Goal: Complete Application Form: Complete application form

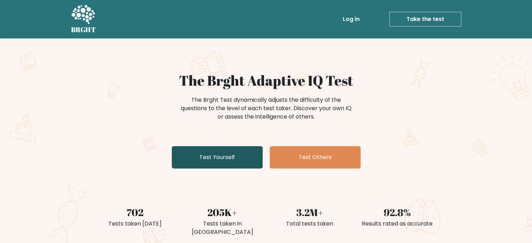
click at [202, 165] on link "Test Yourself" at bounding box center [217, 157] width 91 height 22
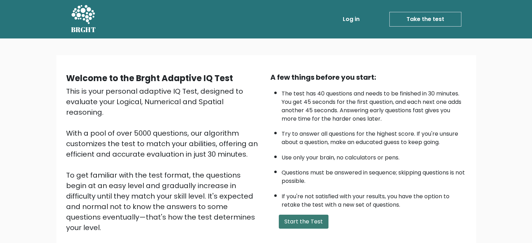
click at [319, 223] on button "Start the Test" at bounding box center [304, 222] width 50 height 14
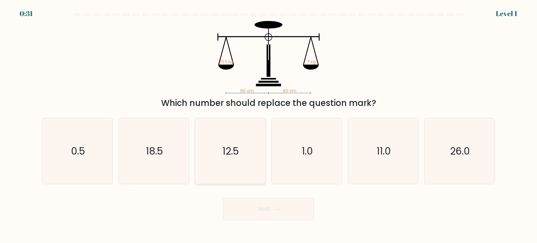
click at [217, 149] on icon "12.5" at bounding box center [230, 151] width 66 height 66
click at [269, 125] on input "c. 12.5" at bounding box center [269, 123] width 0 height 3
radio input "true"
click at [272, 218] on button "Next" at bounding box center [268, 209] width 91 height 22
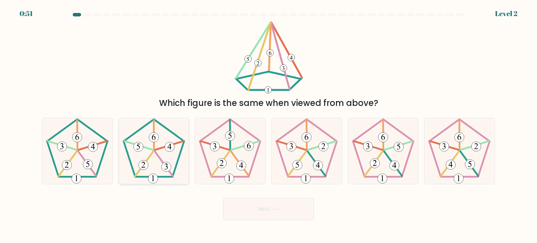
click at [160, 169] on icon at bounding box center [154, 151] width 66 height 66
click at [269, 125] on input "b." at bounding box center [269, 123] width 0 height 3
radio input "true"
click at [256, 209] on button "Next" at bounding box center [268, 209] width 91 height 22
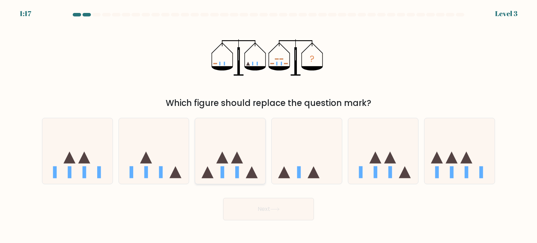
click at [244, 141] on icon at bounding box center [230, 151] width 70 height 58
click at [269, 125] on input "c." at bounding box center [269, 123] width 0 height 3
radio input "true"
click at [283, 201] on button "Next" at bounding box center [268, 209] width 91 height 22
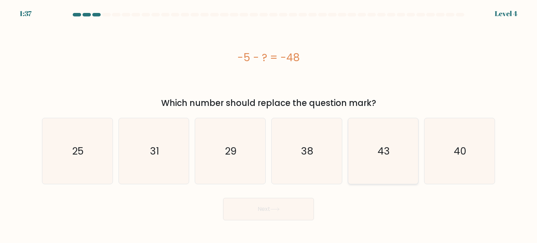
click at [388, 178] on icon "43" at bounding box center [383, 151] width 66 height 66
click at [269, 125] on input "e. 43" at bounding box center [269, 123] width 0 height 3
radio input "true"
click at [269, 197] on div "Next" at bounding box center [268, 207] width 461 height 28
click at [270, 209] on button "Next" at bounding box center [268, 209] width 91 height 22
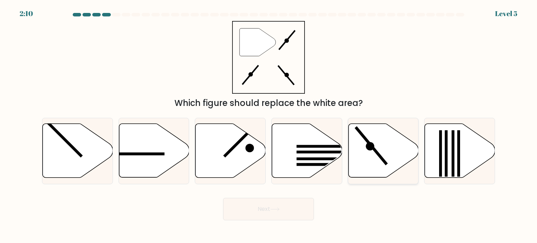
click at [367, 156] on icon at bounding box center [383, 151] width 70 height 54
click at [269, 125] on input "e." at bounding box center [269, 123] width 0 height 3
radio input "true"
click at [260, 205] on button "Next" at bounding box center [268, 209] width 91 height 22
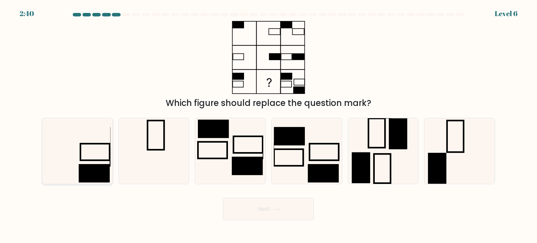
click at [91, 150] on icon at bounding box center [77, 151] width 66 height 66
click at [269, 125] on input "a." at bounding box center [269, 123] width 0 height 3
radio input "true"
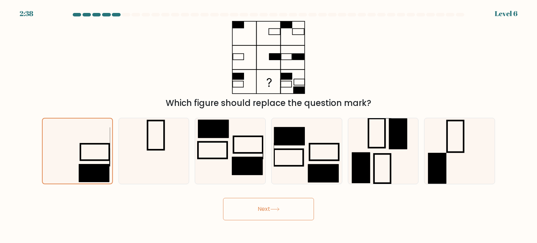
click at [277, 209] on icon at bounding box center [274, 209] width 9 height 4
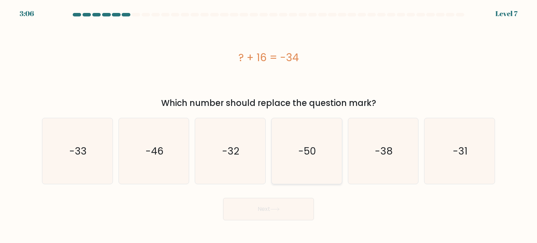
click at [308, 146] on text "-50" at bounding box center [308, 151] width 18 height 14
click at [269, 125] on input "d. -50" at bounding box center [269, 123] width 0 height 3
radio input "true"
click at [277, 204] on button "Next" at bounding box center [268, 209] width 91 height 22
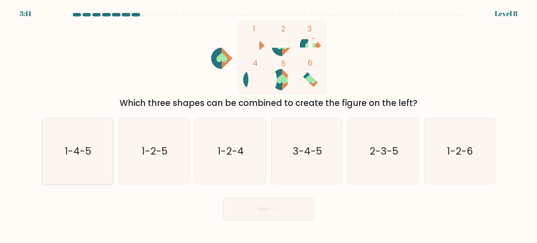
click at [76, 153] on text "1-4-5" at bounding box center [78, 151] width 27 height 14
click at [269, 125] on input "a. 1-4-5" at bounding box center [269, 123] width 0 height 3
radio input "true"
click at [282, 212] on button "Next" at bounding box center [268, 209] width 91 height 22
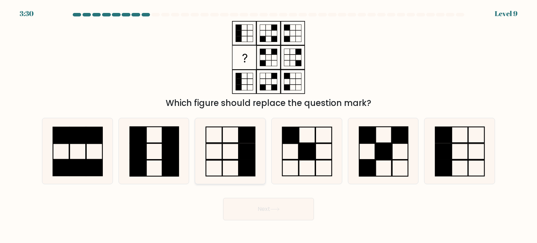
click at [225, 138] on icon at bounding box center [230, 151] width 66 height 66
click at [269, 125] on input "c." at bounding box center [269, 123] width 0 height 3
radio input "true"
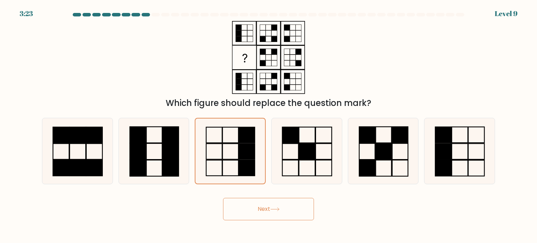
click at [277, 200] on button "Next" at bounding box center [268, 209] width 91 height 22
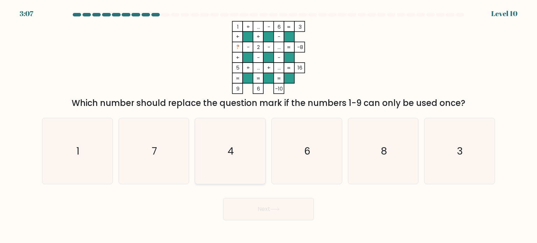
click at [258, 155] on icon "4" at bounding box center [230, 151] width 66 height 66
click at [269, 125] on input "c. 4" at bounding box center [269, 123] width 0 height 3
radio input "true"
click at [256, 211] on button "Next" at bounding box center [268, 209] width 91 height 22
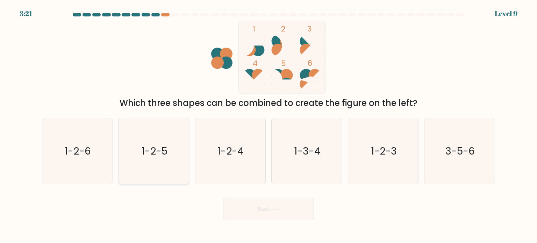
click at [164, 137] on icon "1-2-5" at bounding box center [154, 151] width 66 height 66
click at [269, 125] on input "b. 1-2-5" at bounding box center [269, 123] width 0 height 3
radio input "true"
click at [279, 221] on body "3:15 Level 9" at bounding box center [268, 121] width 537 height 243
click at [278, 213] on button "Next" at bounding box center [268, 209] width 91 height 22
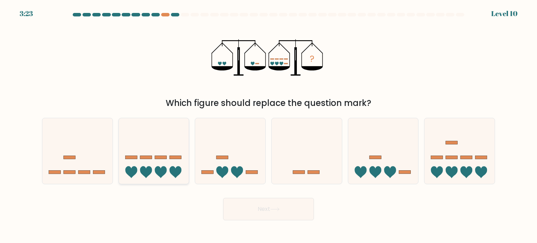
click at [153, 173] on icon at bounding box center [154, 151] width 70 height 58
click at [269, 125] on input "b." at bounding box center [269, 123] width 0 height 3
radio input "true"
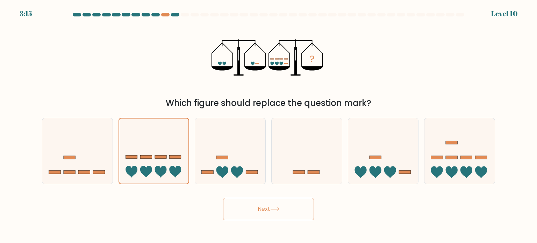
click at [273, 209] on icon at bounding box center [274, 209] width 9 height 4
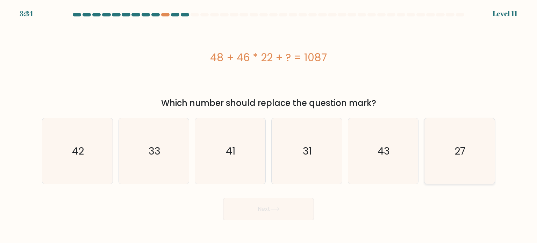
click at [470, 155] on icon "27" at bounding box center [460, 151] width 66 height 66
click at [269, 125] on input "f. 27" at bounding box center [269, 123] width 0 height 3
radio input "true"
click at [270, 216] on button "Next" at bounding box center [268, 209] width 91 height 22
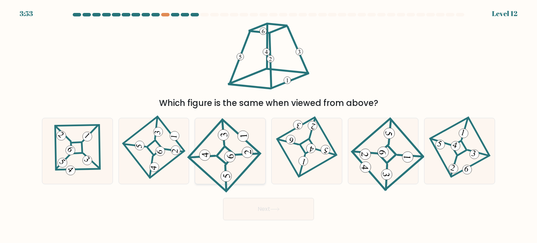
click at [222, 152] on icon at bounding box center [230, 150] width 61 height 53
click at [269, 125] on input "c." at bounding box center [269, 123] width 0 height 3
radio input "true"
click at [253, 208] on button "Next" at bounding box center [268, 209] width 91 height 22
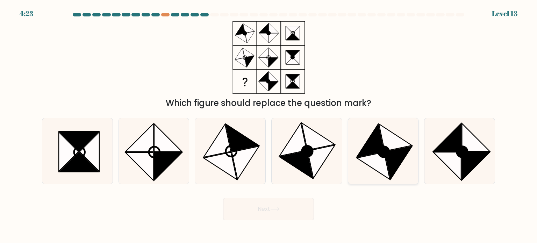
click at [387, 152] on circle at bounding box center [383, 151] width 15 height 15
click at [269, 125] on input "e." at bounding box center [269, 123] width 0 height 3
radio input "true"
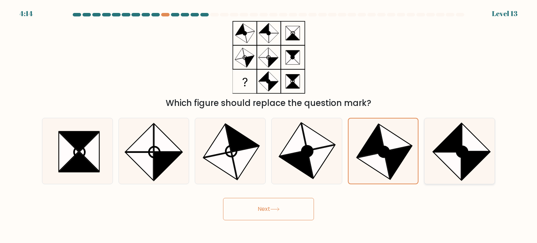
click at [458, 156] on icon at bounding box center [448, 166] width 28 height 28
click at [269, 125] on input "f." at bounding box center [269, 123] width 0 height 3
radio input "true"
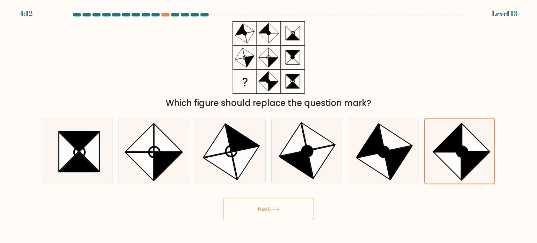
click at [267, 217] on button "Next" at bounding box center [268, 209] width 91 height 22
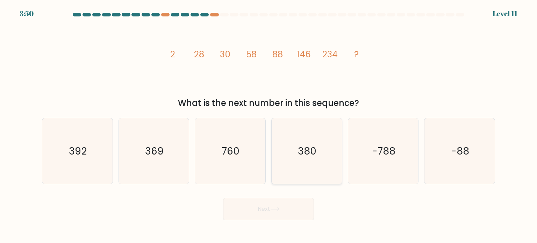
click at [329, 160] on icon "380" at bounding box center [307, 151] width 66 height 66
click at [269, 125] on input "d. 380" at bounding box center [269, 123] width 0 height 3
radio input "true"
click at [278, 215] on button "Next" at bounding box center [268, 209] width 91 height 22
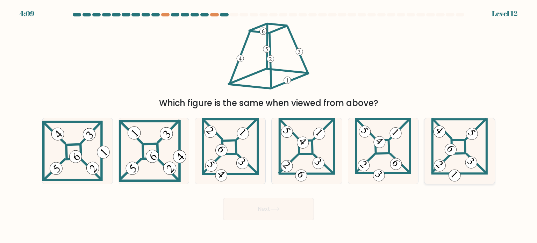
click at [455, 138] on icon at bounding box center [459, 151] width 57 height 66
click at [269, 125] on input "f." at bounding box center [269, 123] width 0 height 3
radio input "true"
drag, startPoint x: 285, startPoint y: 197, endPoint x: 286, endPoint y: 205, distance: 7.8
click at [286, 205] on div "Next" at bounding box center [268, 207] width 461 height 28
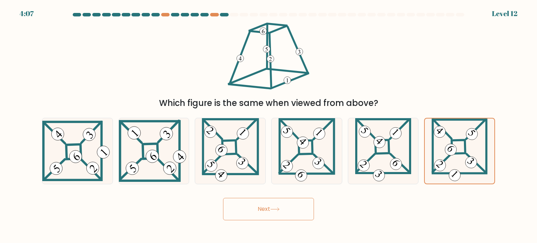
click at [286, 205] on button "Next" at bounding box center [268, 209] width 91 height 22
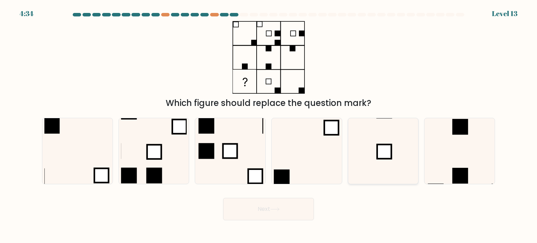
click at [357, 133] on icon at bounding box center [383, 151] width 66 height 66
click at [269, 125] on input "e." at bounding box center [269, 123] width 0 height 3
radio input "true"
click at [273, 213] on button "Next" at bounding box center [268, 209] width 91 height 22
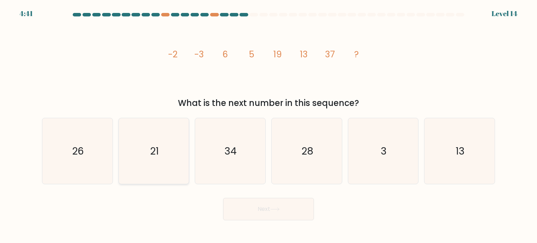
click at [144, 152] on icon "21" at bounding box center [154, 151] width 66 height 66
click at [269, 125] on input "b. 21" at bounding box center [269, 123] width 0 height 3
radio input "true"
click at [255, 215] on button "Next" at bounding box center [268, 209] width 91 height 22
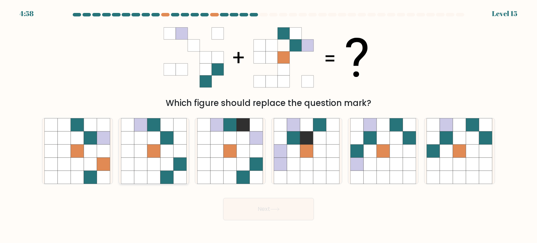
click at [166, 122] on icon at bounding box center [166, 124] width 13 height 13
click at [269, 122] on input "b." at bounding box center [269, 123] width 0 height 3
radio input "true"
click at [298, 210] on button "Next" at bounding box center [268, 209] width 91 height 22
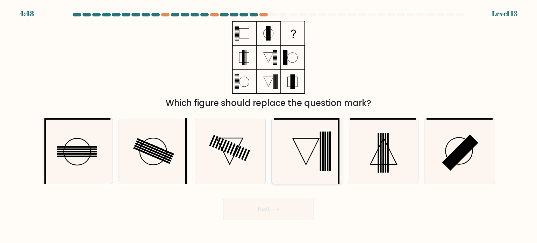
click at [321, 133] on rect at bounding box center [321, 151] width 2 height 40
click at [269, 125] on input "d." at bounding box center [269, 123] width 0 height 3
radio input "true"
click at [321, 133] on rect at bounding box center [320, 151] width 1 height 39
click at [269, 125] on input "d." at bounding box center [269, 123] width 0 height 3
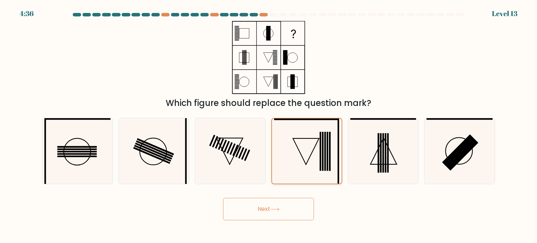
click at [321, 133] on rect at bounding box center [320, 151] width 1 height 39
click at [269, 125] on input "d." at bounding box center [269, 123] width 0 height 3
click at [281, 207] on button "Next" at bounding box center [268, 209] width 91 height 22
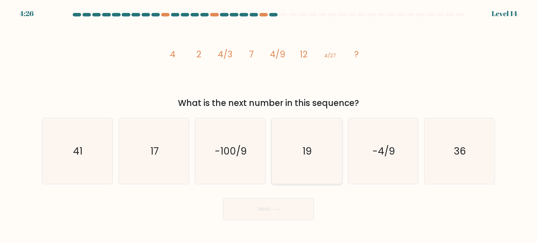
click at [291, 151] on icon "19" at bounding box center [307, 151] width 66 height 66
click at [269, 125] on input "d. 19" at bounding box center [269, 123] width 0 height 3
radio input "true"
click at [256, 209] on button "Next" at bounding box center [268, 209] width 91 height 22
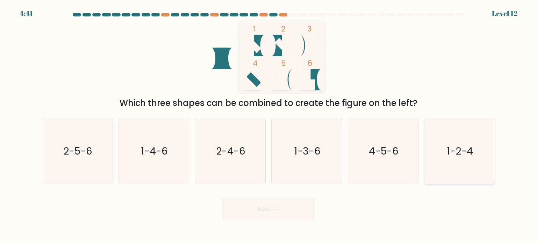
click at [473, 173] on icon "1-2-4" at bounding box center [460, 151] width 66 height 66
click at [269, 125] on input "f. 1-2-4" at bounding box center [269, 123] width 0 height 3
radio input "true"
click at [286, 205] on button "Next" at bounding box center [268, 209] width 91 height 22
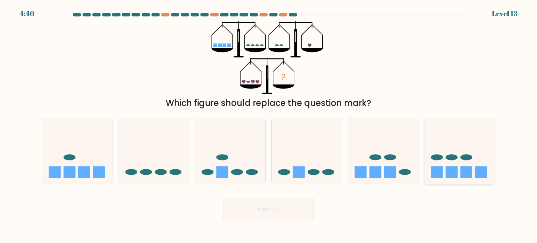
click at [473, 131] on icon at bounding box center [459, 151] width 70 height 58
click at [269, 125] on input "f." at bounding box center [269, 123] width 0 height 3
radio input "true"
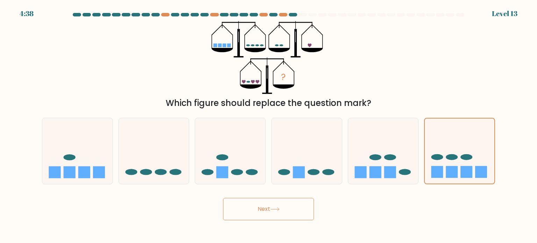
click at [256, 196] on div "Next" at bounding box center [268, 207] width 461 height 28
click at [262, 207] on button "Next" at bounding box center [268, 209] width 91 height 22
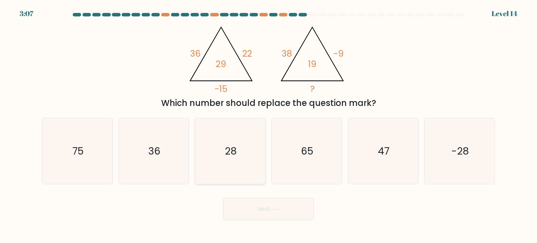
click at [210, 139] on icon "28" at bounding box center [230, 151] width 66 height 66
click at [269, 125] on input "c. 28" at bounding box center [269, 123] width 0 height 3
radio input "true"
click at [247, 212] on button "Next" at bounding box center [268, 209] width 91 height 22
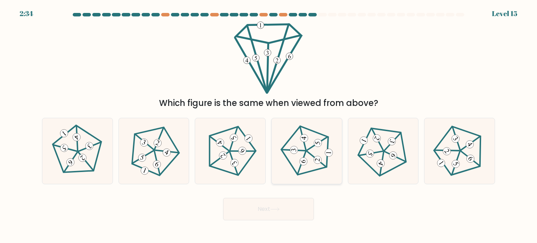
click at [328, 158] on icon at bounding box center [306, 150] width 53 height 53
click at [269, 125] on input "d." at bounding box center [269, 123] width 0 height 3
radio input "true"
click at [284, 209] on button "Next" at bounding box center [268, 209] width 91 height 22
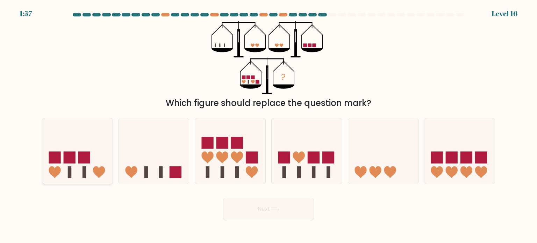
click at [103, 159] on icon at bounding box center [77, 151] width 70 height 58
click at [269, 125] on input "a." at bounding box center [269, 123] width 0 height 3
radio input "true"
click at [286, 210] on button "Next" at bounding box center [268, 209] width 91 height 22
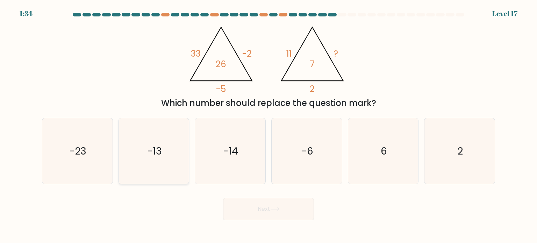
click at [173, 166] on icon "-13" at bounding box center [154, 151] width 66 height 66
click at [269, 125] on input "b. -13" at bounding box center [269, 123] width 0 height 3
radio input "true"
click at [298, 217] on button "Next" at bounding box center [268, 209] width 91 height 22
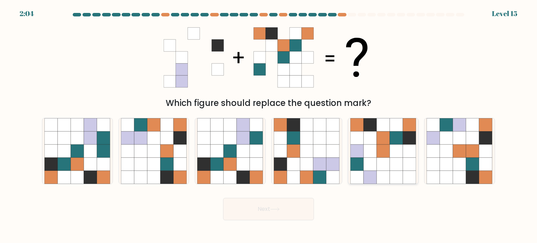
click at [377, 121] on icon at bounding box center [383, 124] width 13 height 13
click at [269, 122] on input "e." at bounding box center [269, 123] width 0 height 3
radio input "true"
click at [249, 205] on button "Next" at bounding box center [268, 209] width 91 height 22
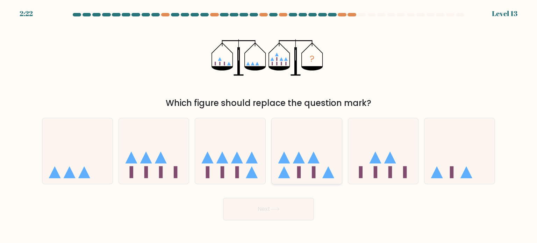
click at [326, 168] on icon at bounding box center [307, 151] width 70 height 58
click at [269, 125] on input "d." at bounding box center [269, 123] width 0 height 3
radio input "true"
click at [280, 208] on icon at bounding box center [274, 209] width 9 height 4
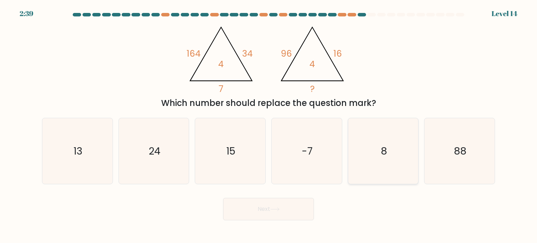
click at [413, 148] on icon "8" at bounding box center [383, 151] width 66 height 66
click at [269, 125] on input "e. 8" at bounding box center [269, 123] width 0 height 3
radio input "true"
click at [271, 209] on button "Next" at bounding box center [268, 209] width 91 height 22
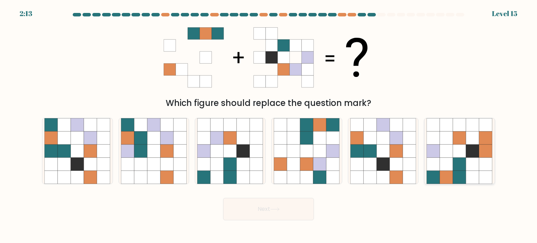
click at [436, 172] on icon at bounding box center [433, 177] width 13 height 13
click at [269, 125] on input "f." at bounding box center [269, 123] width 0 height 3
radio input "true"
click at [294, 209] on button "Next" at bounding box center [268, 209] width 91 height 22
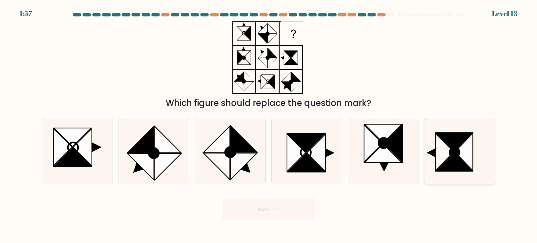
click at [448, 171] on icon at bounding box center [454, 161] width 36 height 19
click at [269, 125] on input "f." at bounding box center [269, 123] width 0 height 3
radio input "true"
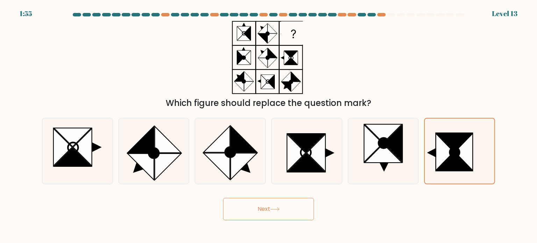
click at [263, 214] on button "Next" at bounding box center [268, 209] width 91 height 22
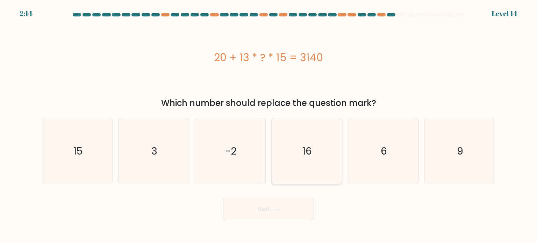
click at [302, 139] on icon "16" at bounding box center [307, 151] width 66 height 66
click at [269, 125] on input "d. 16" at bounding box center [269, 123] width 0 height 3
radio input "true"
click at [253, 212] on button "Next" at bounding box center [268, 209] width 91 height 22
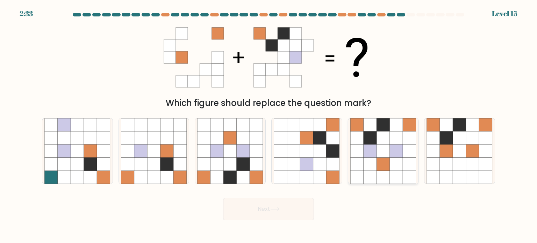
click at [389, 133] on icon at bounding box center [383, 137] width 13 height 13
click at [269, 125] on input "e." at bounding box center [269, 123] width 0 height 3
radio input "true"
click at [364, 152] on icon at bounding box center [370, 150] width 13 height 13
click at [269, 125] on input "e." at bounding box center [269, 123] width 0 height 3
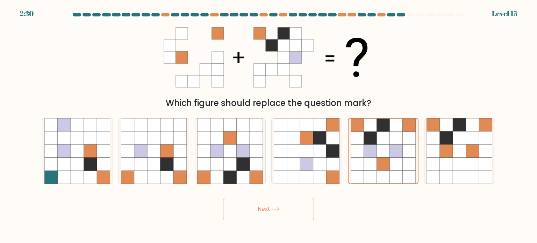
click at [298, 203] on button "Next" at bounding box center [268, 209] width 91 height 22
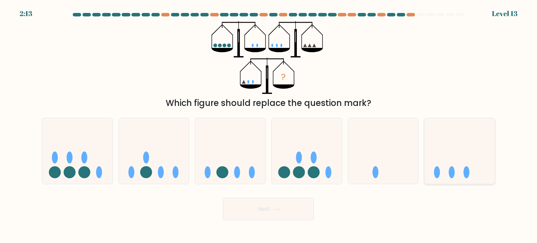
click at [446, 156] on icon at bounding box center [459, 151] width 70 height 58
click at [269, 125] on input "f." at bounding box center [269, 123] width 0 height 3
radio input "true"
click at [274, 208] on icon at bounding box center [274, 209] width 9 height 4
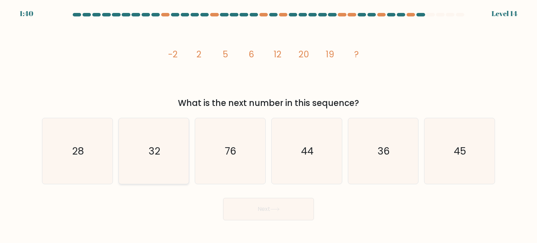
click at [157, 154] on text "32" at bounding box center [155, 151] width 12 height 14
click at [269, 125] on input "b. 32" at bounding box center [269, 123] width 0 height 3
radio input "true"
click at [277, 217] on button "Next" at bounding box center [268, 209] width 91 height 22
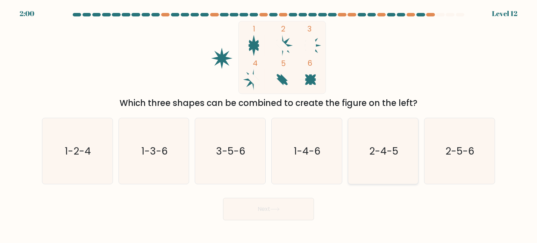
click at [383, 127] on icon "2-4-5" at bounding box center [383, 151] width 66 height 66
click at [269, 125] on input "e. 2-4-5" at bounding box center [269, 123] width 0 height 3
radio input "true"
click at [279, 209] on icon at bounding box center [275, 209] width 8 height 3
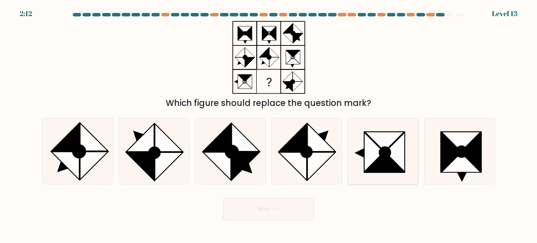
click at [371, 152] on icon at bounding box center [374, 152] width 20 height 40
click at [269, 125] on input "e." at bounding box center [269, 123] width 0 height 3
radio input "true"
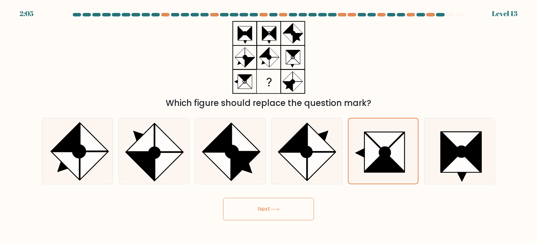
click at [283, 207] on button "Next" at bounding box center [268, 209] width 91 height 22
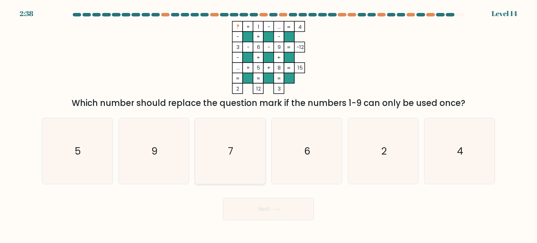
click at [260, 149] on icon "7" at bounding box center [230, 151] width 66 height 66
click at [269, 125] on input "c. 7" at bounding box center [269, 123] width 0 height 3
radio input "true"
click at [269, 212] on button "Next" at bounding box center [268, 209] width 91 height 22
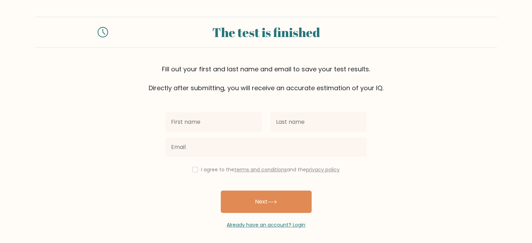
click at [225, 116] on input "text" at bounding box center [213, 122] width 96 height 20
type input "Lynelle Anne"
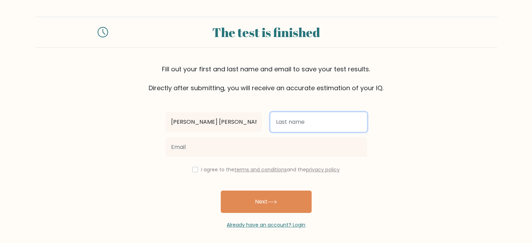
click at [314, 126] on input "text" at bounding box center [318, 122] width 96 height 20
type input "Arcamo"
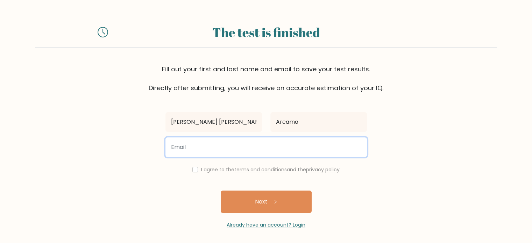
click at [287, 145] on input "email" at bounding box center [265, 147] width 201 height 20
type input "lynelleanne05@gmail.com"
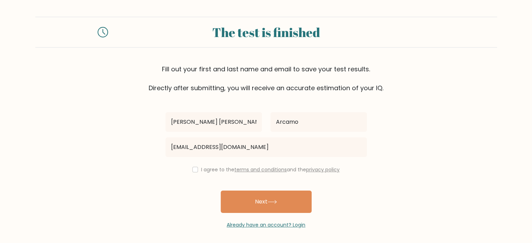
click at [193, 173] on div "I agree to the terms and conditions and the privacy policy" at bounding box center [266, 169] width 210 height 8
click at [193, 165] on div "I agree to the terms and conditions and the privacy policy" at bounding box center [266, 169] width 210 height 8
click at [194, 169] on input "checkbox" at bounding box center [195, 170] width 6 height 6
checkbox input "true"
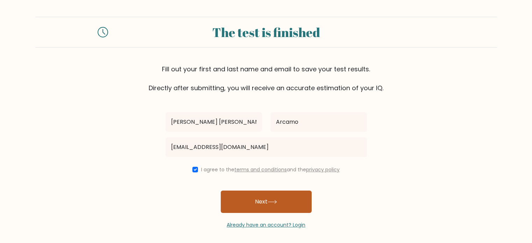
click at [264, 206] on button "Next" at bounding box center [266, 202] width 91 height 22
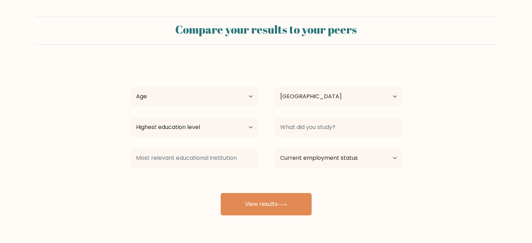
select select "PH"
click at [231, 94] on select "Age Under 18 years old 18-24 years old 25-34 years old 35-44 years old 45-54 ye…" at bounding box center [193, 97] width 127 height 20
click at [261, 223] on div "Compare your results to your peers Lynelle Anne Arcamo Age Under 18 years old 1…" at bounding box center [266, 132] width 532 height 265
click at [263, 216] on div "Compare your results to your peers Lynelle Anne Arcamo Age Under 18 years old 1…" at bounding box center [266, 132] width 532 height 265
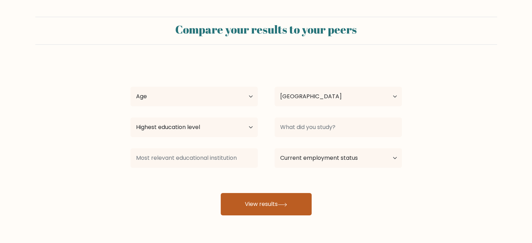
click at [266, 205] on button "View results" at bounding box center [266, 204] width 91 height 22
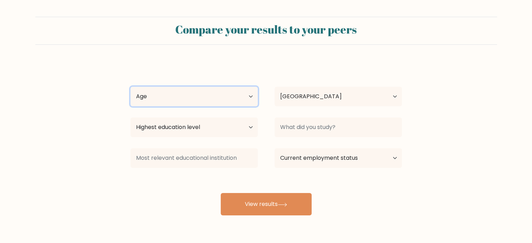
click at [217, 91] on select "Age Under 18 years old 18-24 years old 25-34 years old 35-44 years old 45-54 ye…" at bounding box center [193, 97] width 127 height 20
select select "25_34"
click at [130, 87] on select "Age Under 18 years old 18-24 years old 25-34 years old 35-44 years old 45-54 ye…" at bounding box center [193, 97] width 127 height 20
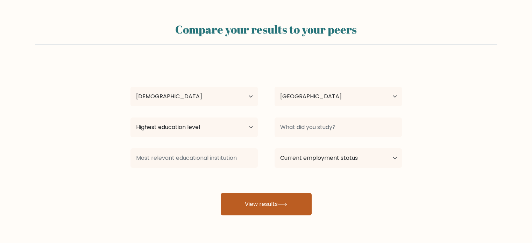
click at [257, 194] on button "View results" at bounding box center [266, 204] width 91 height 22
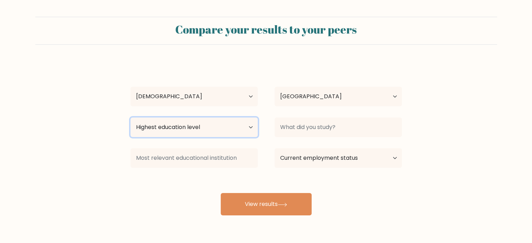
click at [200, 130] on select "Highest education level No schooling Primary Lower Secondary Upper Secondary Oc…" at bounding box center [193, 127] width 127 height 20
select select "bachelors_degree"
click at [130, 117] on select "Highest education level No schooling Primary Lower Secondary Upper Secondary Oc…" at bounding box center [193, 127] width 127 height 20
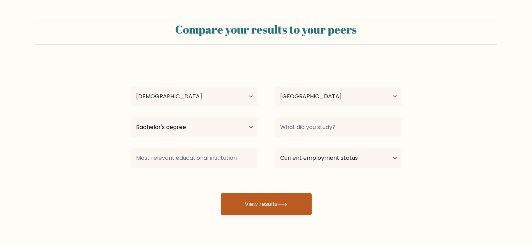
click at [246, 201] on button "View results" at bounding box center [266, 204] width 91 height 22
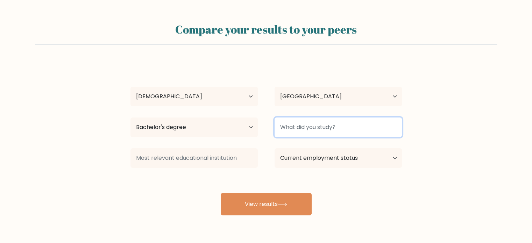
click at [325, 128] on input at bounding box center [337, 127] width 127 height 20
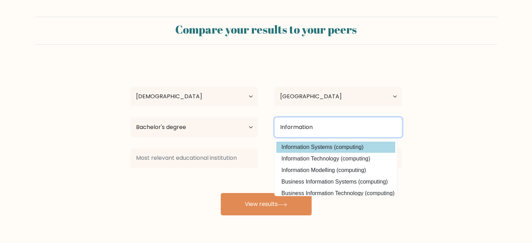
type input "Information"
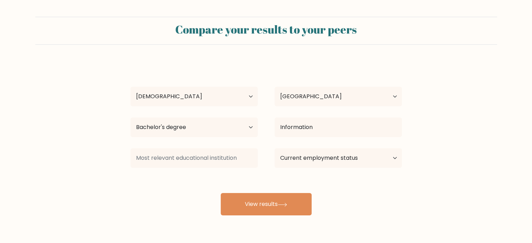
click at [383, 150] on div "Lynelle Anne Arcamo Age Under 18 years old 18-24 years old 25-34 years old 35-4…" at bounding box center [266, 139] width 280 height 154
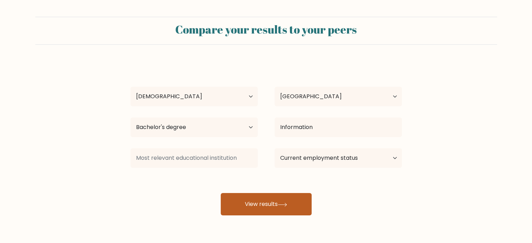
click at [288, 199] on button "View results" at bounding box center [266, 204] width 91 height 22
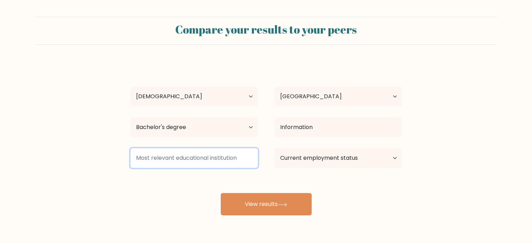
click at [219, 165] on input at bounding box center [193, 158] width 127 height 20
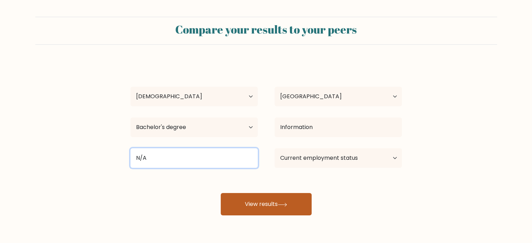
type input "N/A"
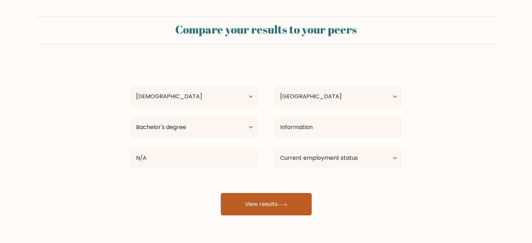
click at [261, 208] on button "View results" at bounding box center [266, 204] width 91 height 22
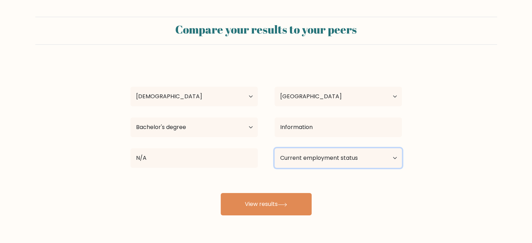
click at [309, 159] on select "Current employment status Employed Student Retired Other / prefer not to answer" at bounding box center [337, 158] width 127 height 20
click at [274, 148] on select "Current employment status Employed Student Retired Other / prefer not to answer" at bounding box center [337, 158] width 127 height 20
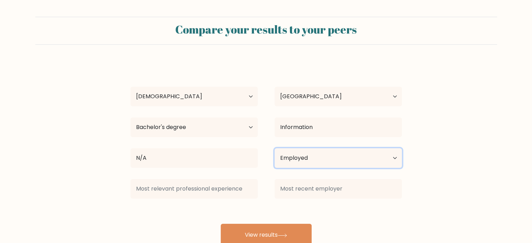
click at [304, 155] on select "Current employment status Employed Student Retired Other / prefer not to answer" at bounding box center [337, 158] width 127 height 20
select select "other"
click at [274, 148] on select "Current employment status Employed Student Retired Other / prefer not to answer" at bounding box center [337, 158] width 127 height 20
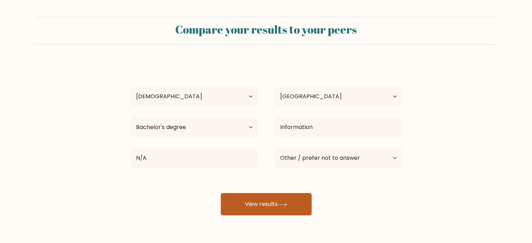
click at [256, 209] on button "View results" at bounding box center [266, 204] width 91 height 22
